Goal: Information Seeking & Learning: Learn about a topic

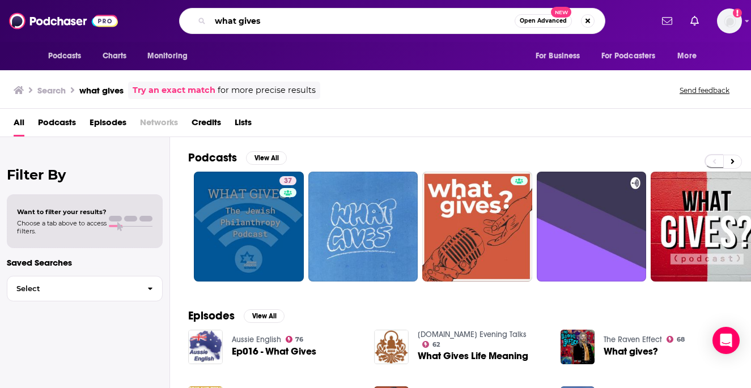
drag, startPoint x: 267, startPoint y: 22, endPoint x: 187, endPoint y: 22, distance: 79.9
click at [187, 22] on div "what gives Open Advanced New" at bounding box center [392, 21] width 426 height 26
paste input "Turning Philanthropy Inside Out"
type input "Turning Philanthropy Inside Out"
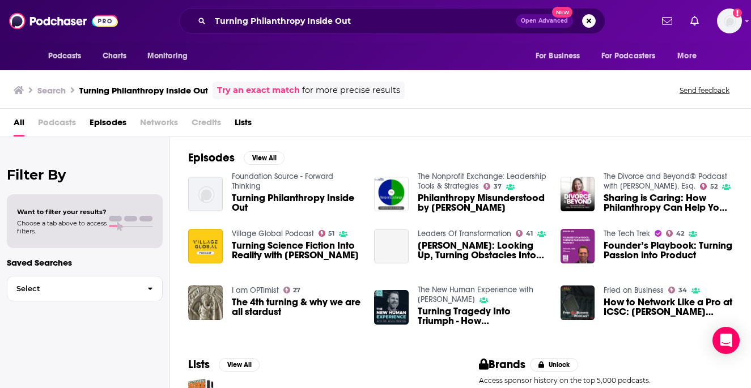
click at [308, 206] on span "Turning Philanthropy Inside Out" at bounding box center [296, 202] width 129 height 19
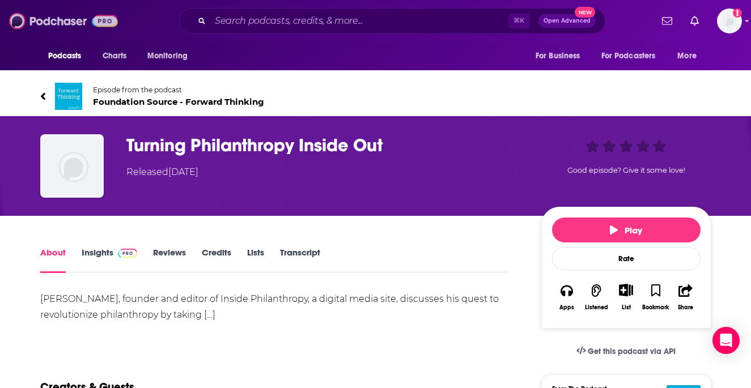
click at [45, 24] on img at bounding box center [63, 21] width 109 height 22
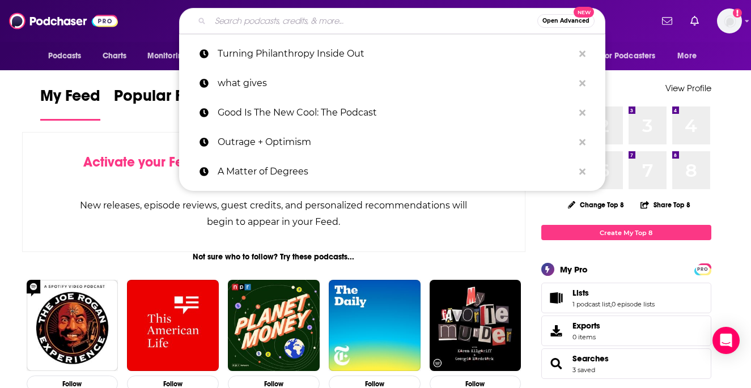
click at [287, 20] on input "Search podcasts, credits, & more..." at bounding box center [373, 21] width 327 height 18
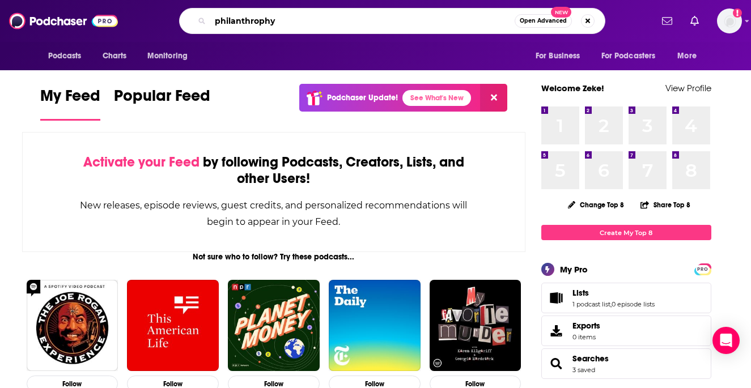
type input "philanthrophy"
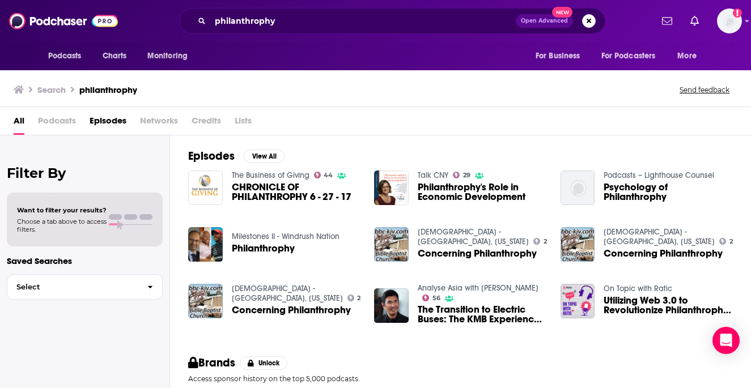
click at [58, 121] on span "Podcasts" at bounding box center [57, 123] width 38 height 23
click at [76, 53] on span "Podcasts" at bounding box center [64, 56] width 33 height 16
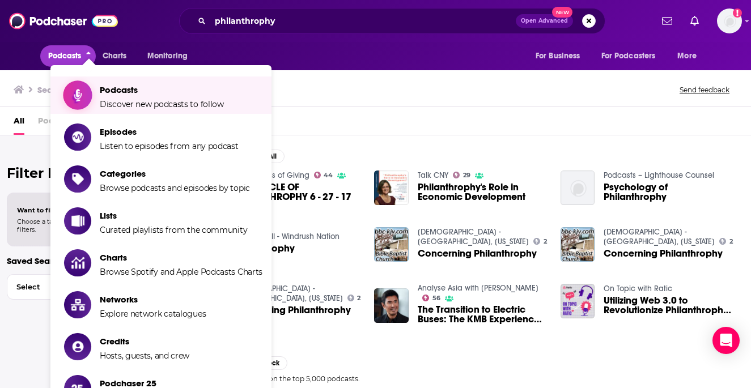
click at [109, 96] on span "Podcasts Discover new podcasts to follow" at bounding box center [162, 95] width 124 height 28
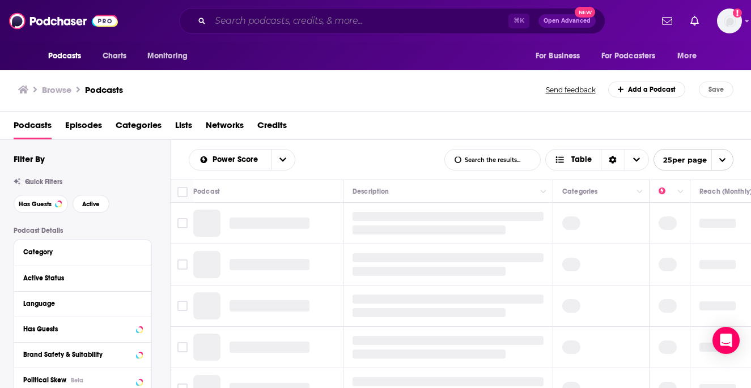
click at [279, 19] on input "Search podcasts, credits, & more..." at bounding box center [359, 21] width 298 height 18
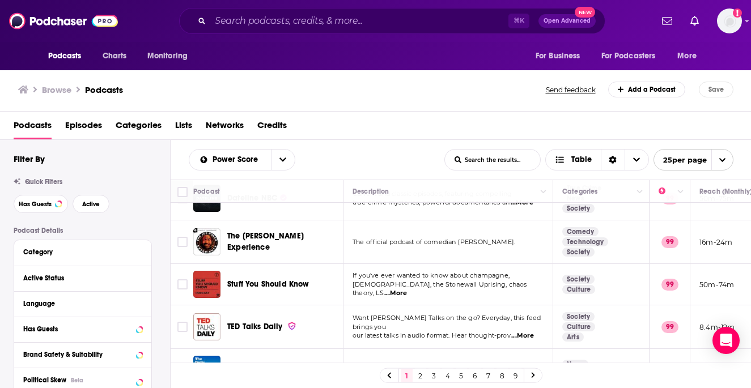
scroll to position [150, 0]
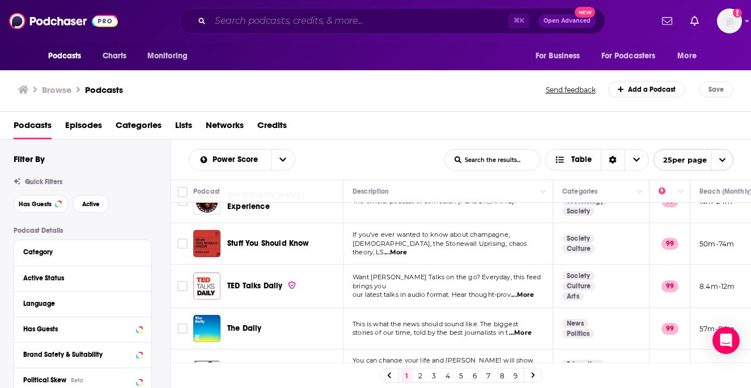
click at [255, 21] on input "Search podcasts, credits, & more..." at bounding box center [359, 21] width 298 height 18
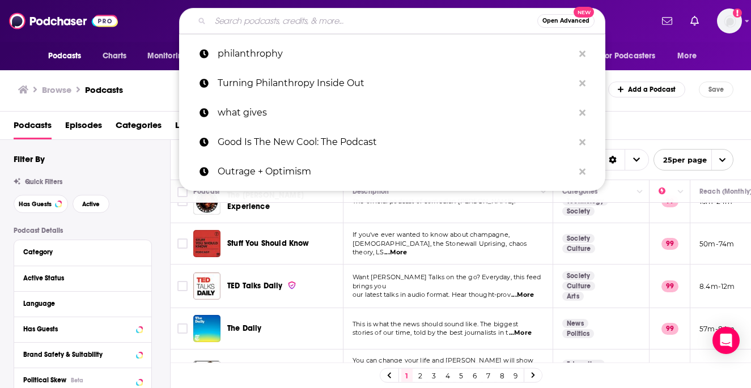
paste input "Open Door Philanthropy"
type input "Open Door Philanthropy"
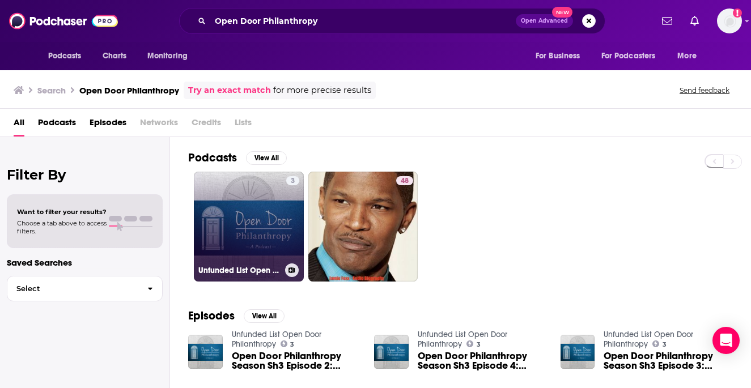
click at [243, 238] on link "3 Unfunded List Open Door Philanthropy" at bounding box center [249, 227] width 110 height 110
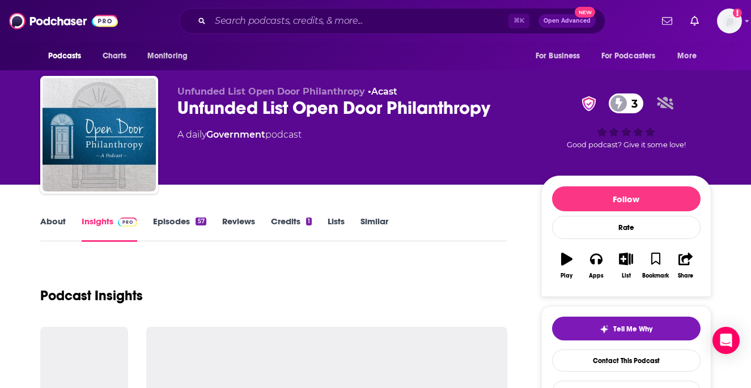
click at [190, 225] on link "Episodes 57" at bounding box center [179, 229] width 53 height 26
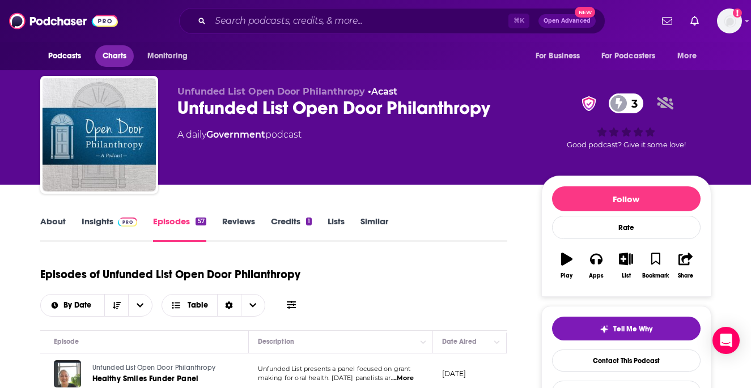
click at [113, 57] on span "Charts" at bounding box center [115, 56] width 24 height 16
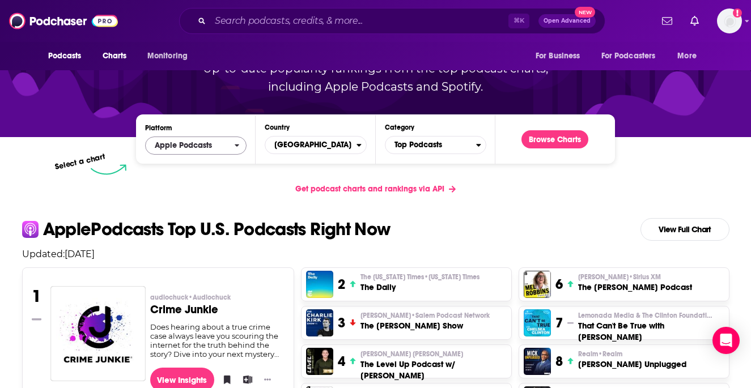
scroll to position [171, 0]
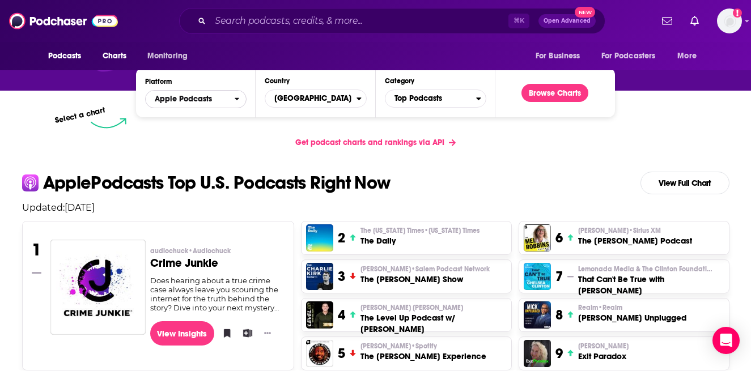
click at [236, 104] on button "Apple Podcasts" at bounding box center [195, 99] width 101 height 18
click at [421, 107] on span "Top Podcasts" at bounding box center [430, 98] width 91 height 19
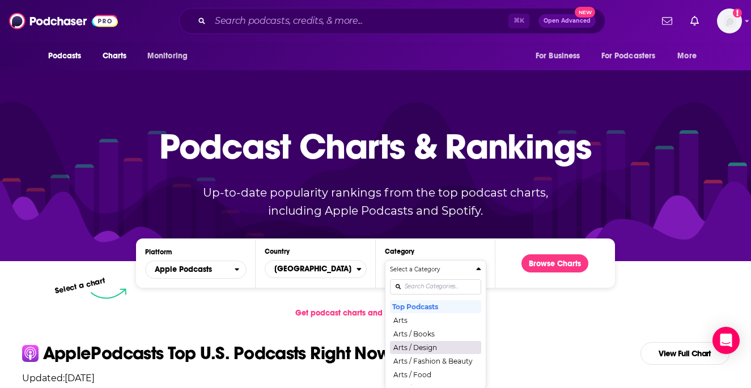
scroll to position [28, 0]
click at [426, 288] on div "Select a Category Top Podcasts Arts Arts / Books Arts / Design Arts / Fashion &…" at bounding box center [435, 325] width 91 height 120
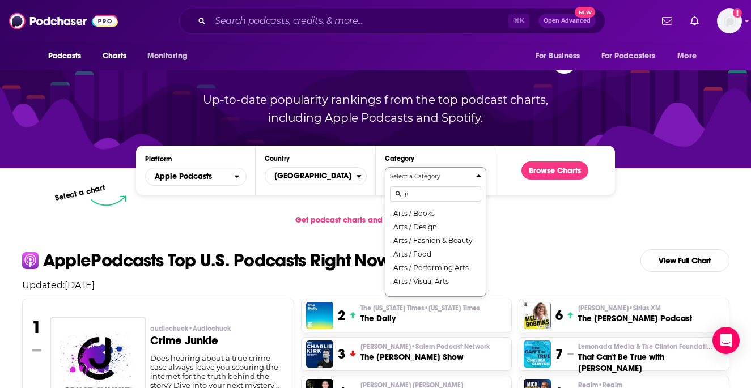
scroll to position [0, 0]
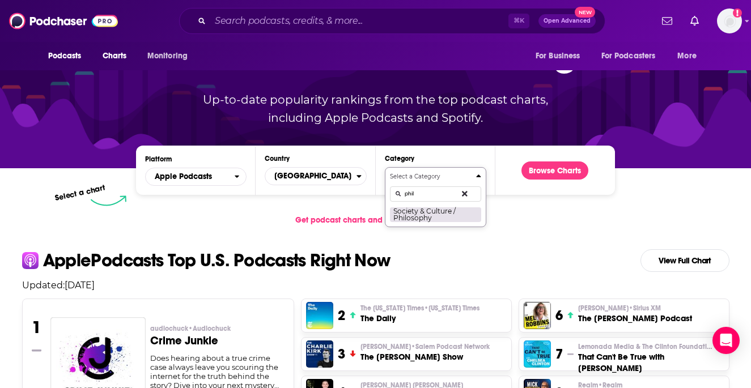
type input "phil"
click at [427, 216] on button "Society & Culture / Philosophy" at bounding box center [435, 214] width 91 height 15
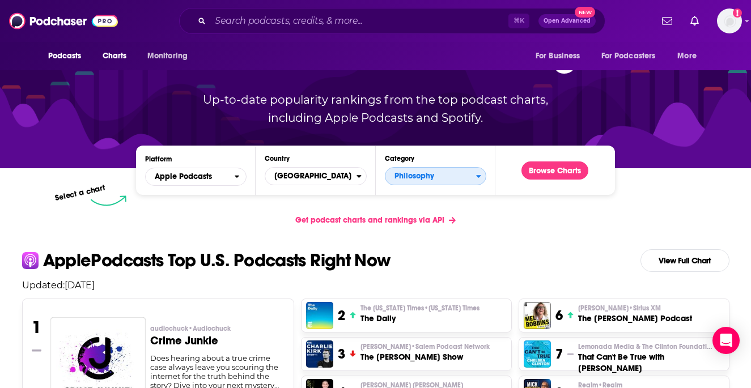
click at [453, 173] on span "Philosophy" at bounding box center [430, 176] width 91 height 19
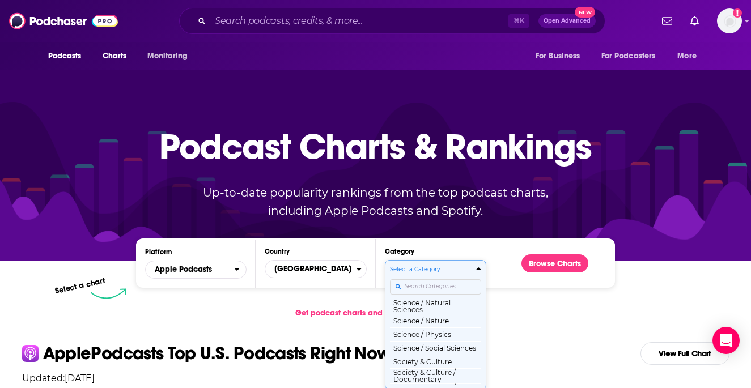
click at [421, 283] on div "Select a Category Top Podcasts Arts Arts / Books Arts / Design Arts / Fashion &…" at bounding box center [435, 325] width 91 height 120
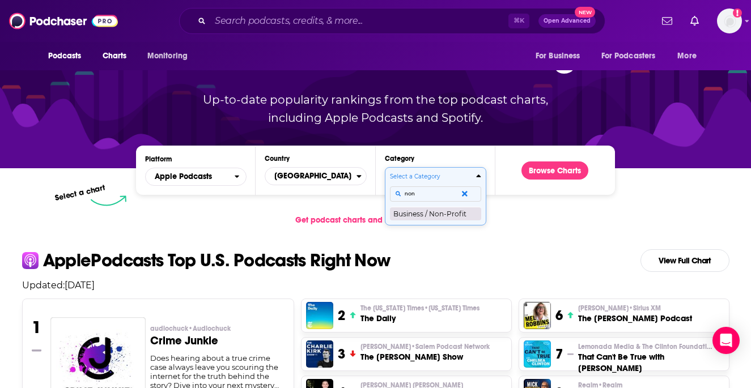
type input "non"
click at [426, 214] on button "Business / Non-Profit" at bounding box center [435, 214] width 91 height 14
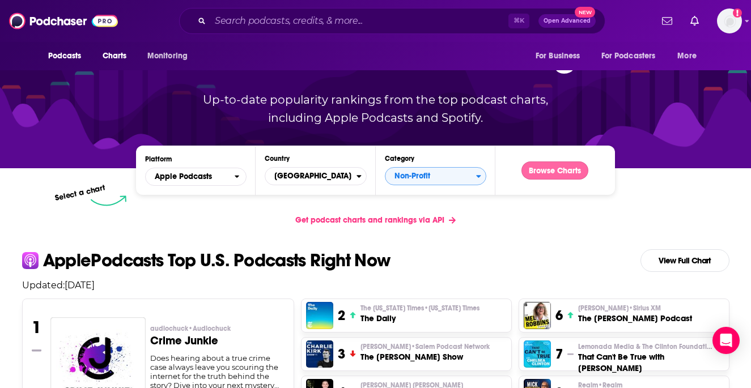
click at [556, 173] on button "Browse Charts" at bounding box center [555, 171] width 67 height 18
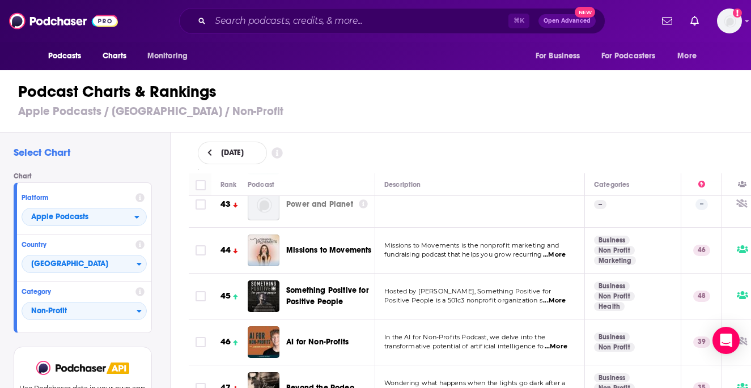
scroll to position [2039, 0]
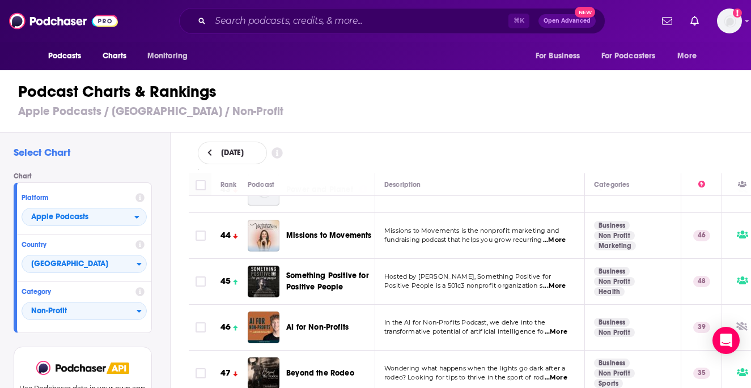
click at [554, 328] on span "...More" at bounding box center [556, 332] width 23 height 9
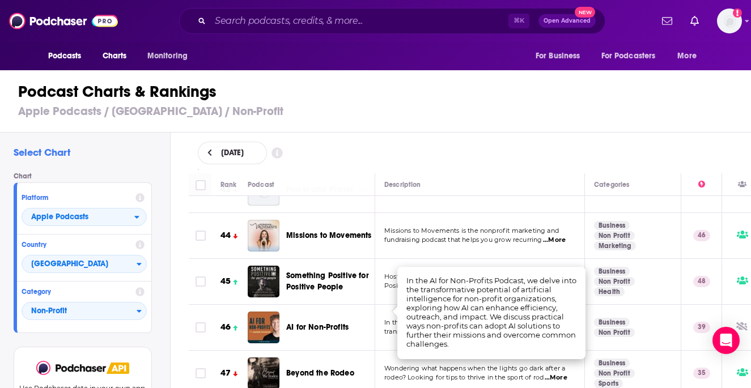
click at [538, 107] on h3 "Apple Podcasts / [GEOGRAPHIC_DATA] / Non-Profit" at bounding box center [380, 111] width 724 height 14
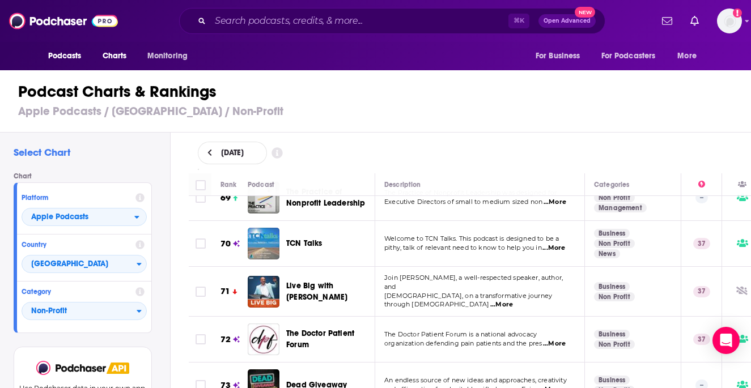
scroll to position [3289, 0]
